Goal: Check status

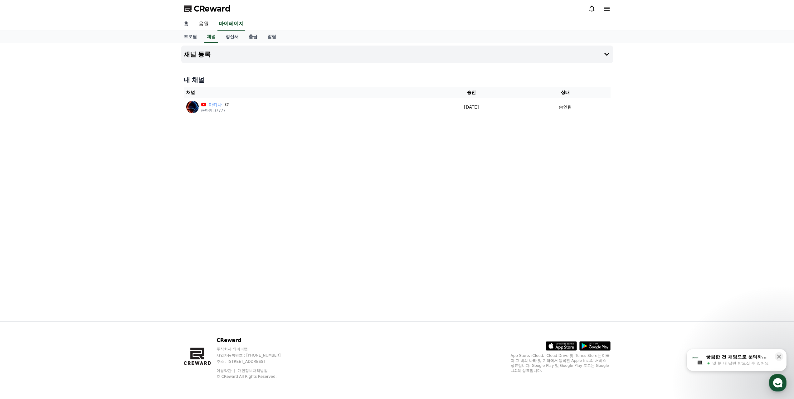
click at [193, 27] on link "홈" at bounding box center [186, 23] width 15 height 13
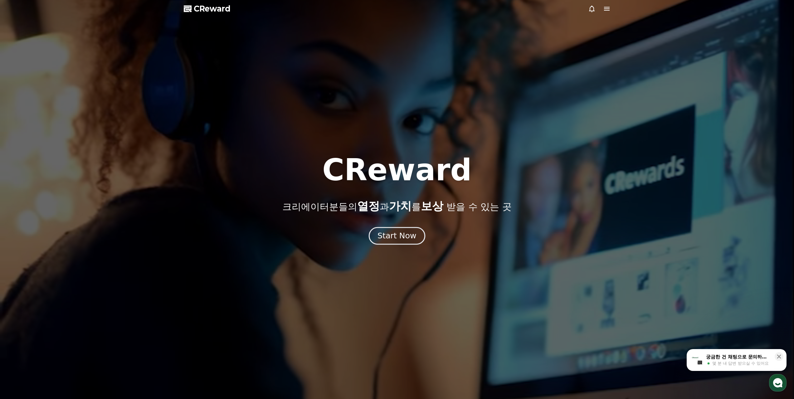
click at [399, 235] on div "Start Now" at bounding box center [396, 235] width 39 height 11
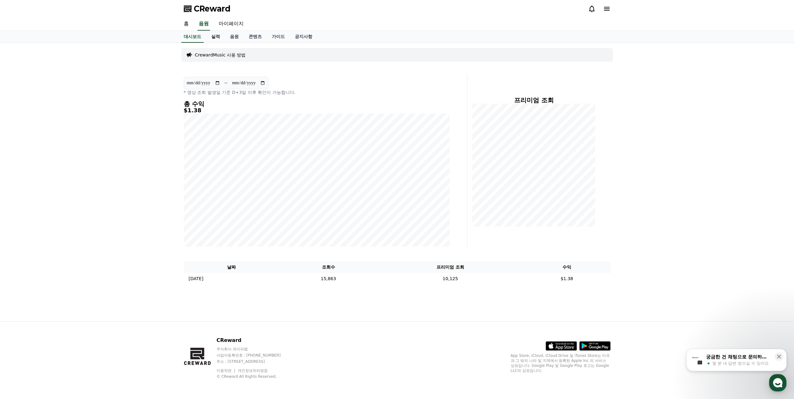
click at [214, 38] on link "실적" at bounding box center [215, 37] width 19 height 12
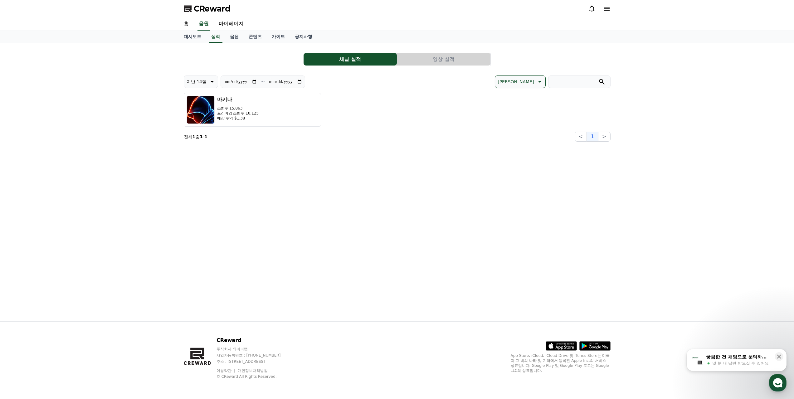
click at [447, 59] on button "영상 실적" at bounding box center [443, 59] width 93 height 12
